Goal: Find specific page/section: Find specific page/section

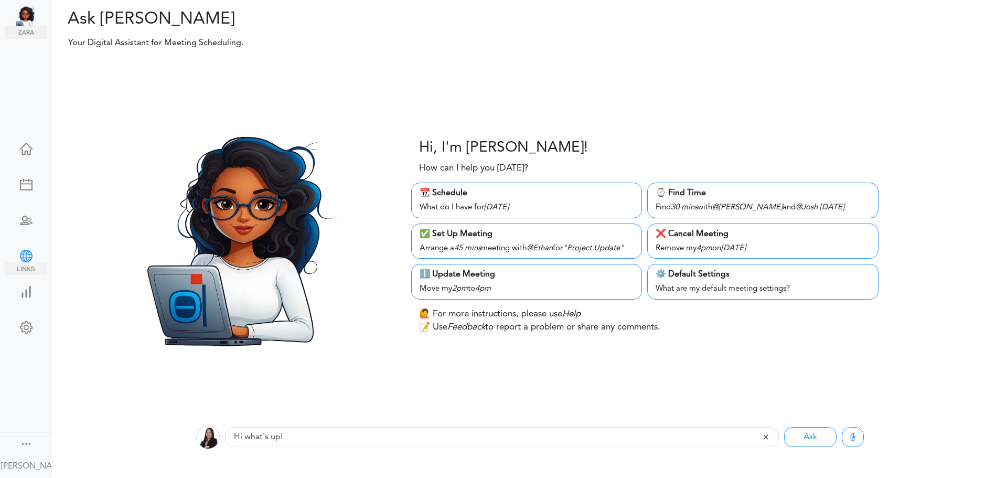
click at [33, 251] on div at bounding box center [26, 255] width 42 height 10
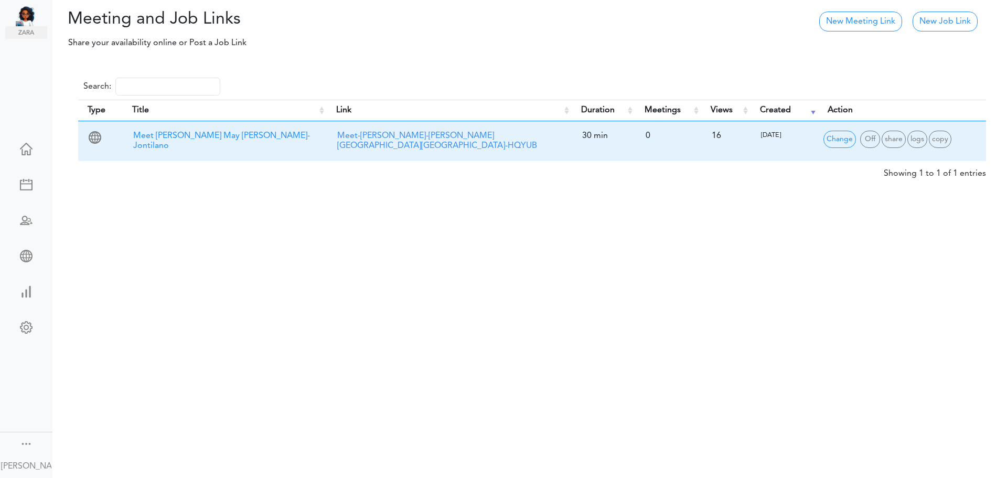
click at [242, 132] on span "Meet [PERSON_NAME] May [PERSON_NAME]-Jontilano" at bounding box center [221, 141] width 177 height 18
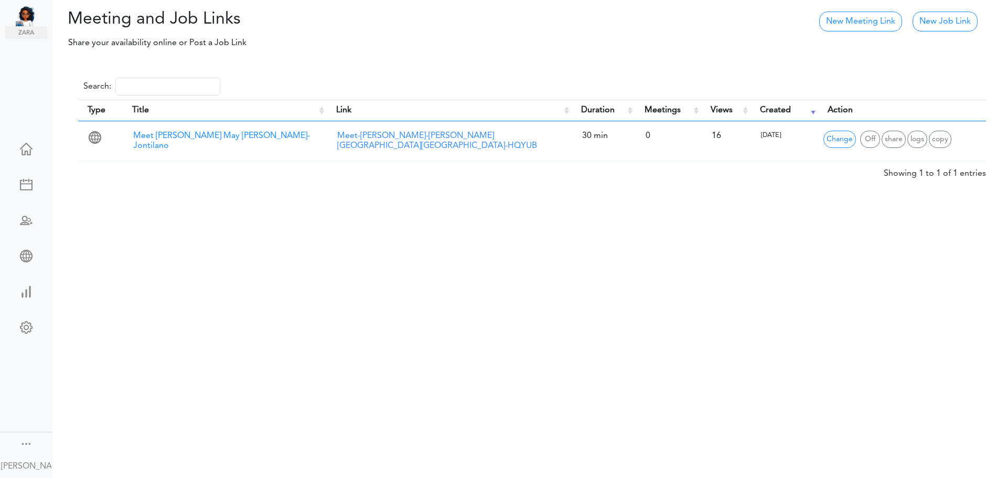
click at [14, 252] on div at bounding box center [26, 255] width 42 height 10
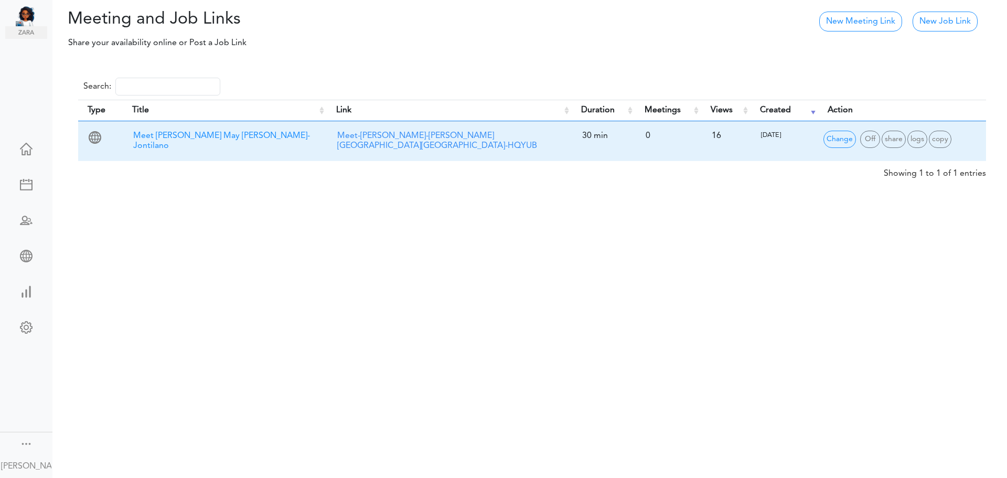
click at [425, 130] on div "Meet-[PERSON_NAME]-[PERSON_NAME][GEOGRAPHIC_DATA][GEOGRAPHIC_DATA]-HQYUB" at bounding box center [449, 141] width 234 height 30
click at [425, 134] on link "Meet-[PERSON_NAME]-[PERSON_NAME][GEOGRAPHIC_DATA][GEOGRAPHIC_DATA]-HQYUB" at bounding box center [437, 141] width 200 height 18
